Goal: Task Accomplishment & Management: Use online tool/utility

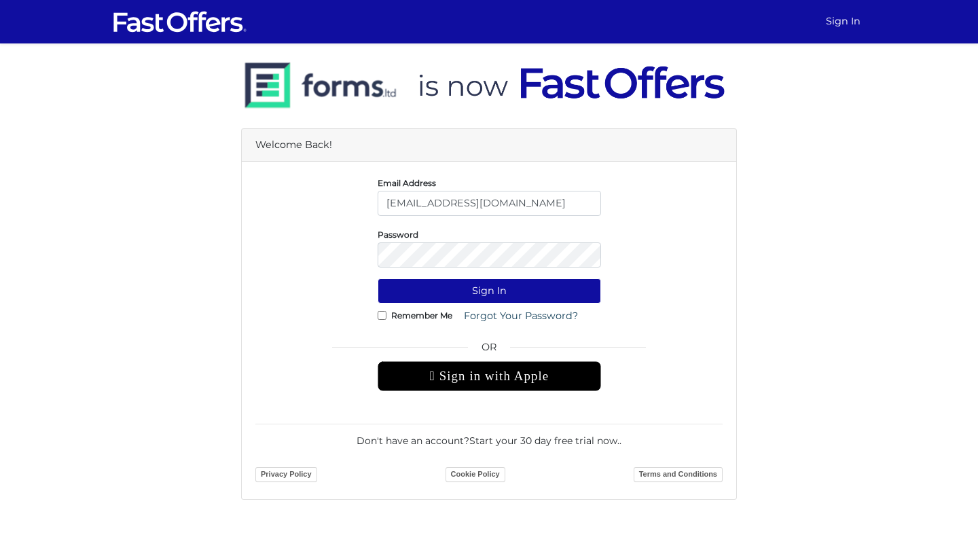
type input "[EMAIL_ADDRESS][DOMAIN_NAME]"
click at [489, 291] on button "Sign In" at bounding box center [489, 290] width 223 height 25
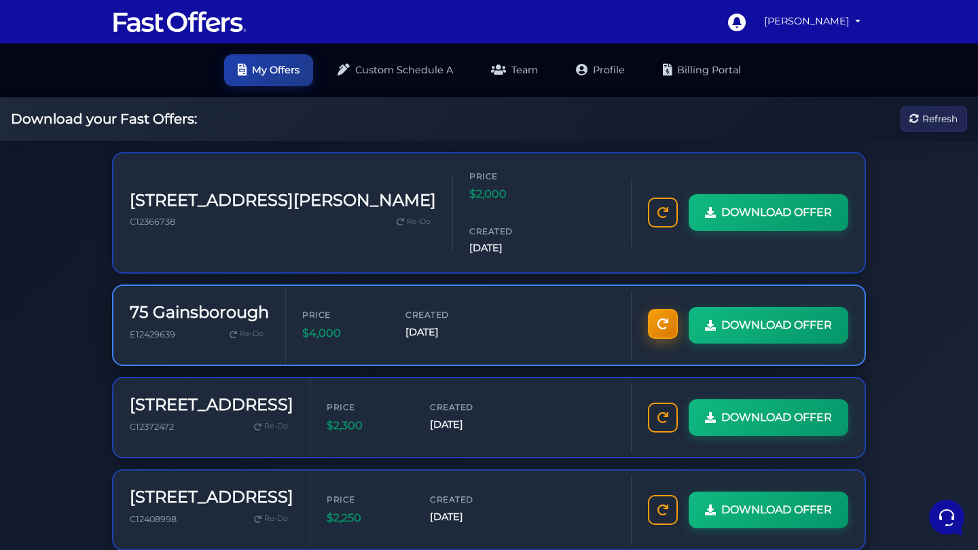
click at [657, 318] on icon at bounding box center [662, 323] width 11 height 11
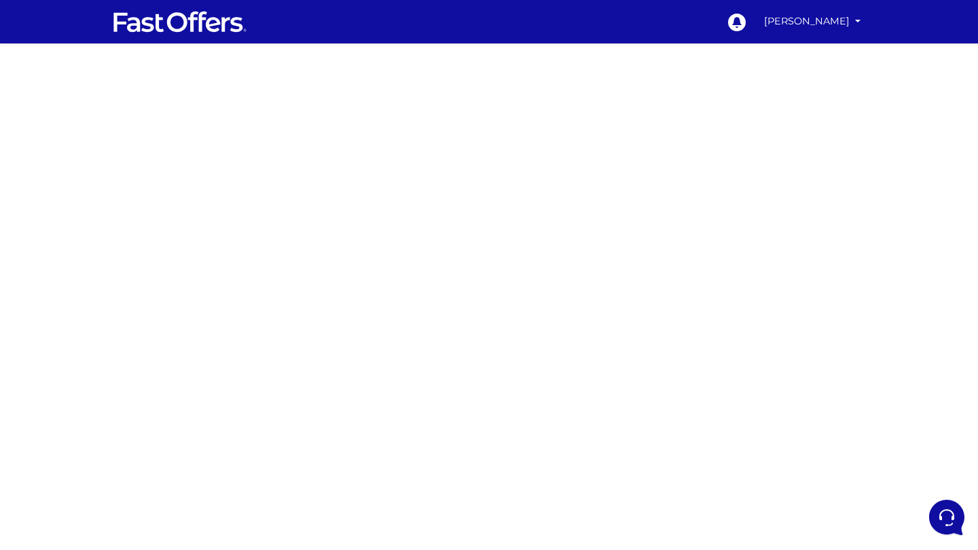
click at [196, 19] on img at bounding box center [180, 22] width 136 height 26
